Goal: Transaction & Acquisition: Purchase product/service

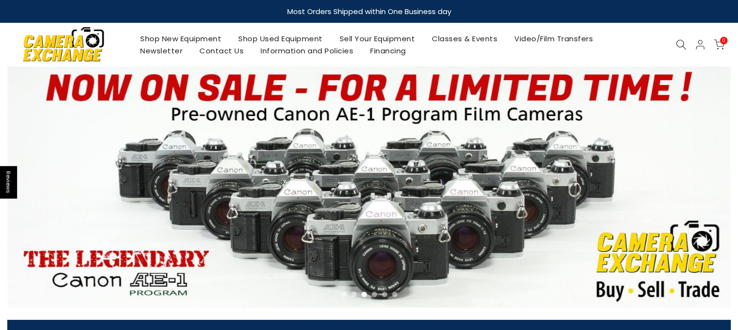
click at [683, 43] on icon at bounding box center [681, 44] width 11 height 11
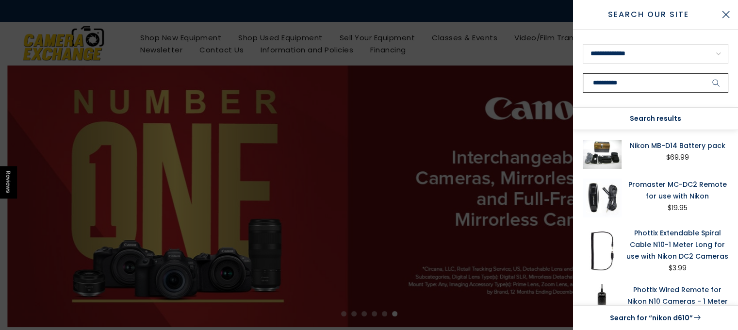
type input "**********"
click at [715, 79] on icon "submit" at bounding box center [717, 83] width 8 height 8
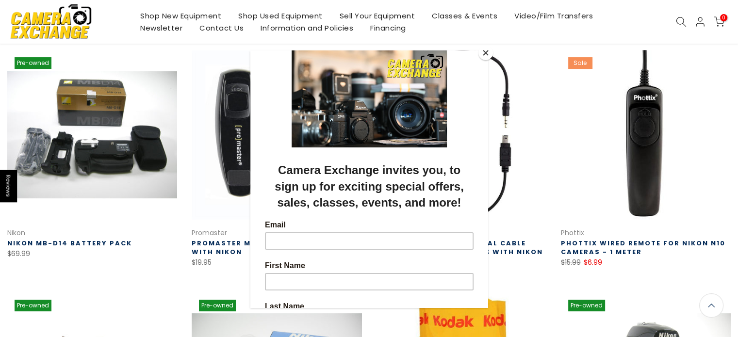
scroll to position [156, 0]
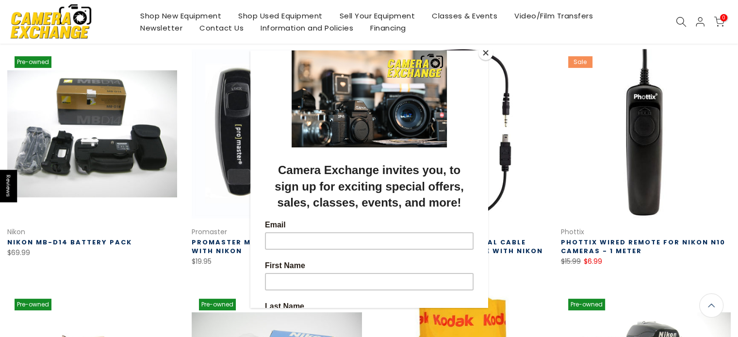
click at [486, 52] on button "Close" at bounding box center [486, 53] width 15 height 15
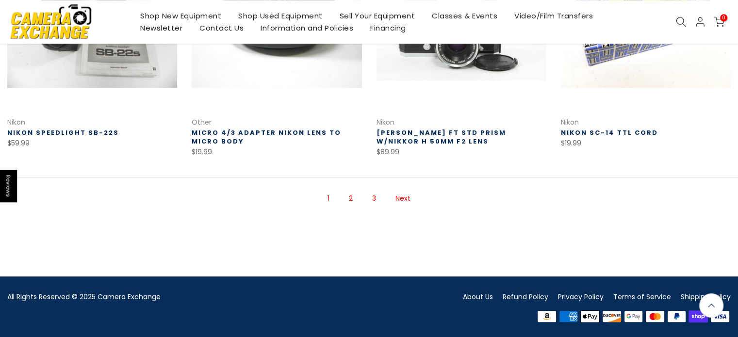
scroll to position [744, 0]
